Goal: Browse casually

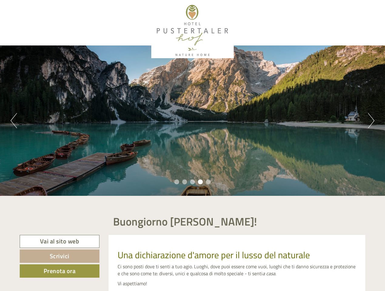
click at [192, 145] on div "Previous Next 1 2 3 4 5" at bounding box center [192, 120] width 385 height 150
click at [14, 121] on button "Previous" at bounding box center [14, 120] width 6 height 15
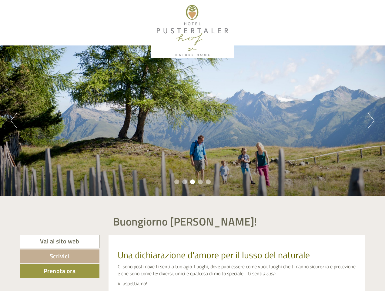
click at [192, 121] on div "Previous Next 1 2 3 4 5" at bounding box center [192, 120] width 385 height 150
click at [371, 121] on button "Next" at bounding box center [371, 120] width 6 height 15
click at [177, 182] on li "1" at bounding box center [176, 181] width 5 height 5
click at [185, 182] on li "2" at bounding box center [184, 181] width 5 height 5
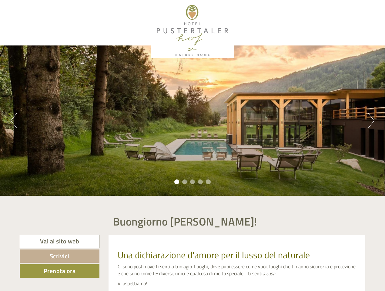
click at [192, 182] on li "3" at bounding box center [192, 181] width 5 height 5
click at [200, 182] on li "4" at bounding box center [200, 181] width 5 height 5
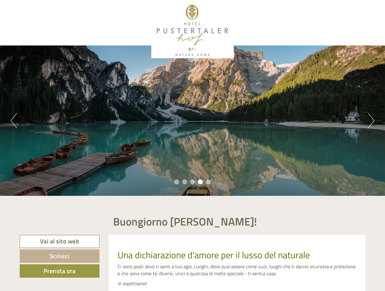
click at [208, 182] on li "5" at bounding box center [208, 181] width 5 height 5
